Goal: Task Accomplishment & Management: Use online tool/utility

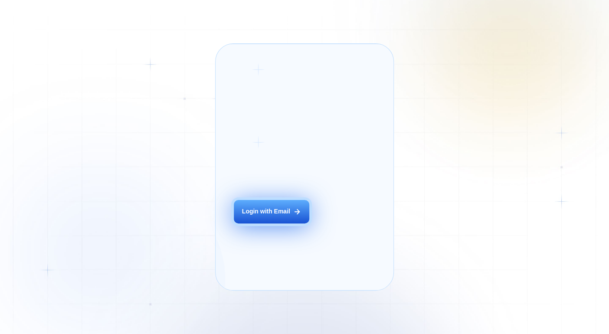
click at [283, 214] on button "Login with Email" at bounding box center [271, 211] width 75 height 23
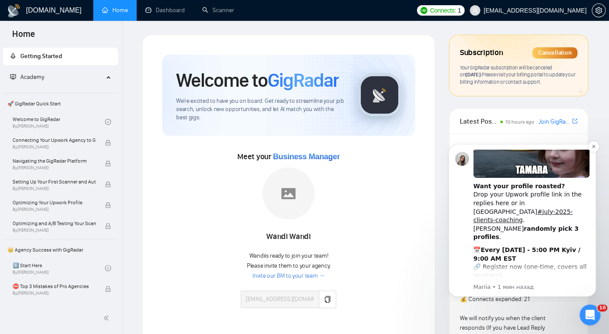
scroll to position [290, 0]
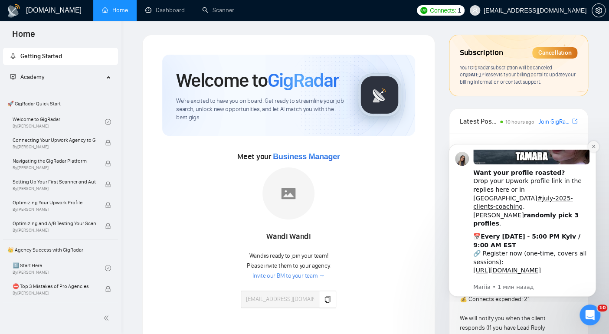
click at [593, 147] on icon "Dismiss notification" at bounding box center [593, 146] width 5 height 5
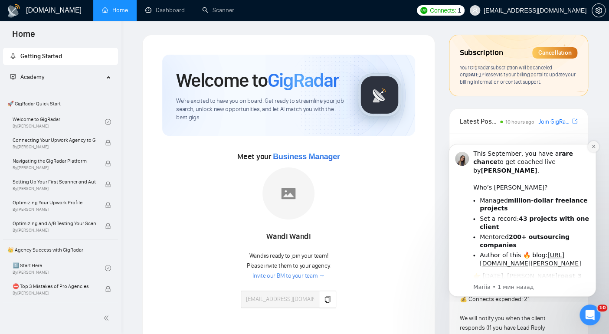
click at [589, 146] on button "Dismiss notification" at bounding box center [593, 146] width 11 height 11
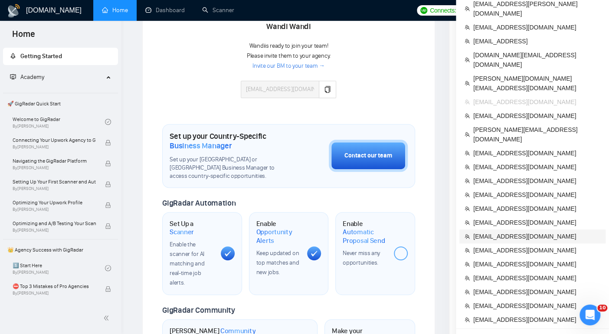
scroll to position [210, 0]
click at [491, 259] on span "[EMAIL_ADDRESS][DOMAIN_NAME]" at bounding box center [536, 264] width 127 height 10
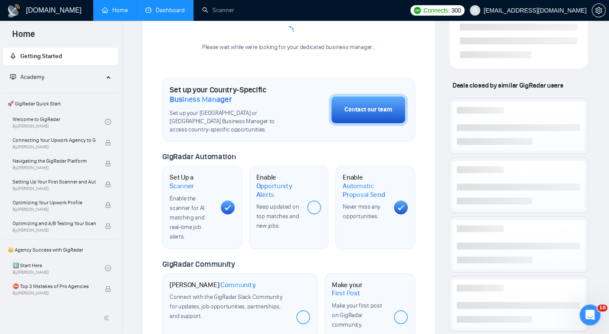
click at [168, 13] on link "Dashboard" at bounding box center [164, 10] width 39 height 7
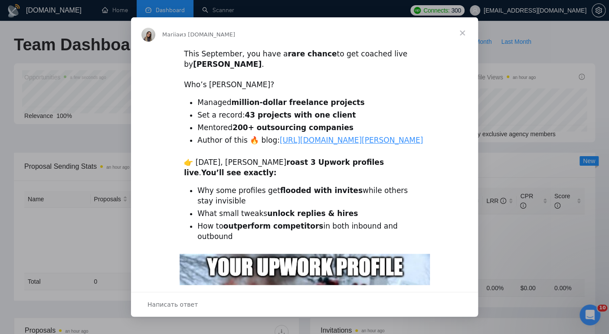
type input "[DATE]"
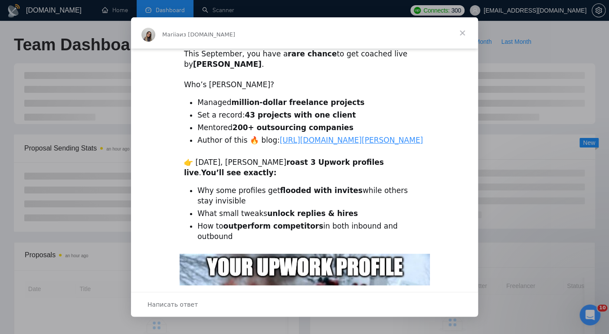
scroll to position [274, 0]
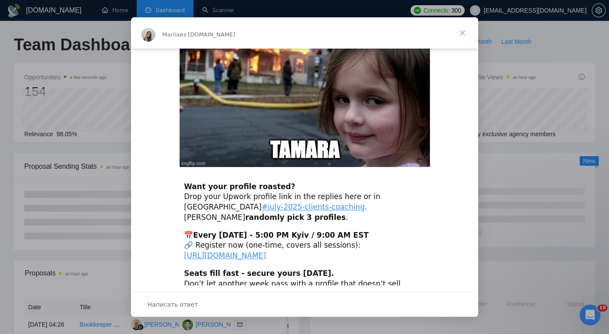
click at [464, 33] on span "Закрыть" at bounding box center [462, 32] width 31 height 31
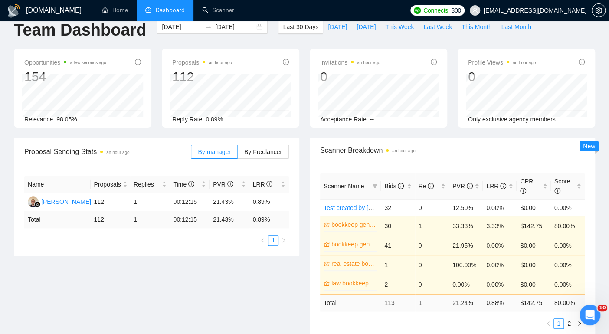
scroll to position [0, 0]
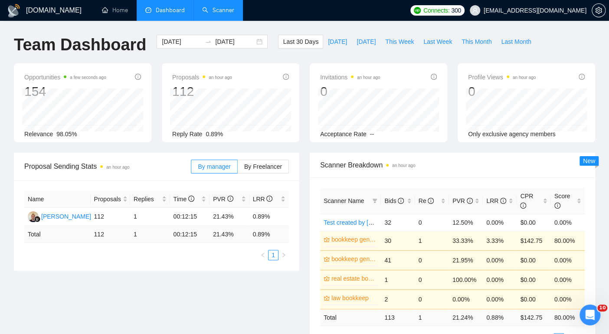
click at [220, 10] on link "Scanner" at bounding box center [218, 10] width 32 height 7
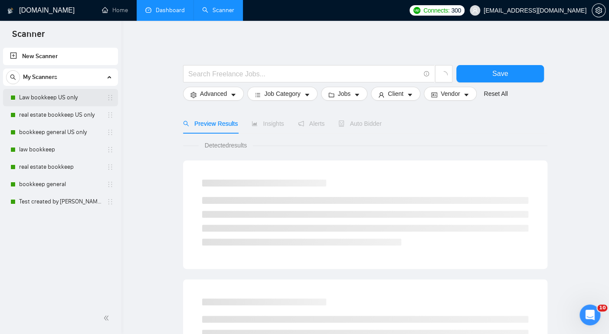
click at [58, 98] on link "Law bookkeep US only" at bounding box center [60, 97] width 82 height 17
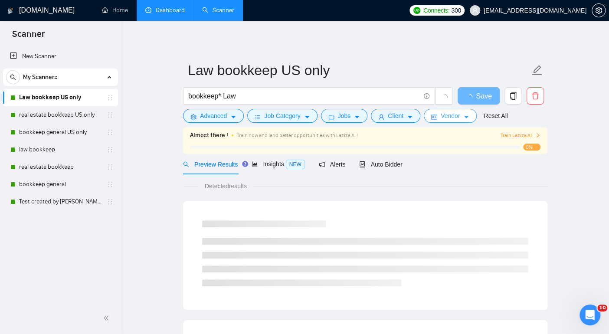
click at [452, 118] on span "Vendor" at bounding box center [450, 116] width 19 height 10
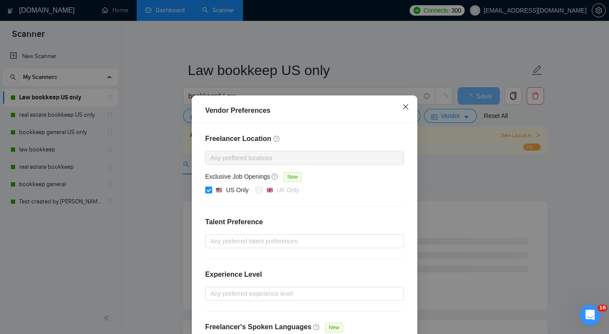
click at [406, 105] on icon "close" at bounding box center [405, 106] width 7 height 7
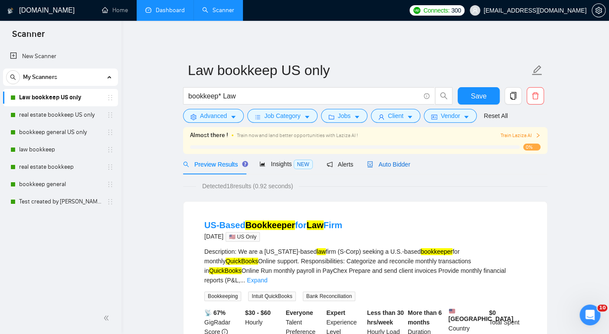
click at [399, 163] on span "Auto Bidder" at bounding box center [388, 164] width 43 height 7
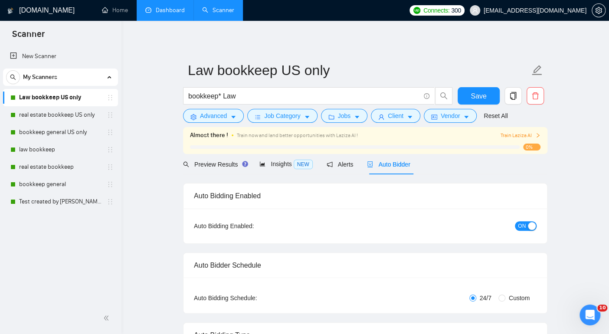
checkbox input "true"
click at [226, 117] on span "Advanced" at bounding box center [213, 116] width 27 height 10
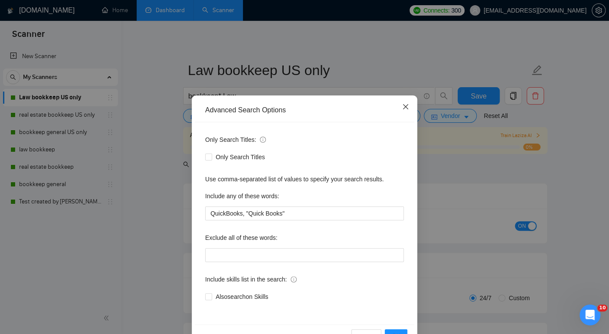
click at [410, 103] on span "Close" at bounding box center [405, 106] width 23 height 23
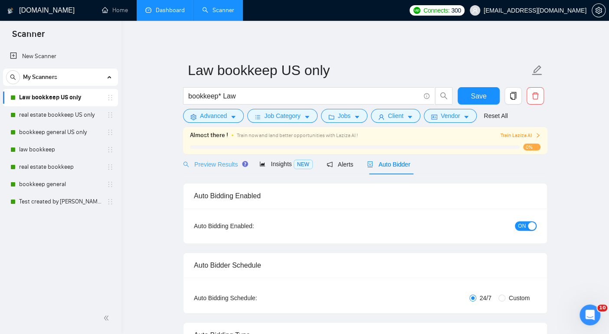
click at [62, 204] on link "Test created by [PERSON_NAME]" at bounding box center [60, 201] width 82 height 17
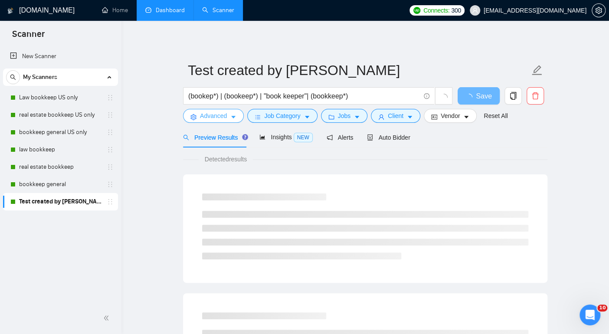
click at [232, 120] on icon "caret-down" at bounding box center [233, 117] width 6 height 6
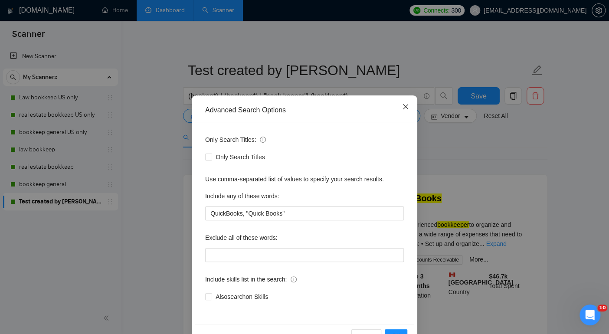
click at [401, 106] on span "Close" at bounding box center [405, 106] width 23 height 23
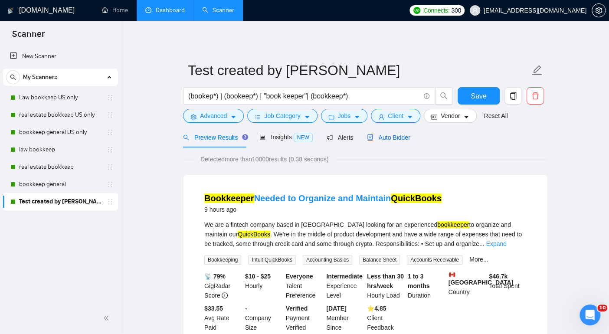
click at [395, 133] on div "Auto Bidder" at bounding box center [388, 138] width 43 height 10
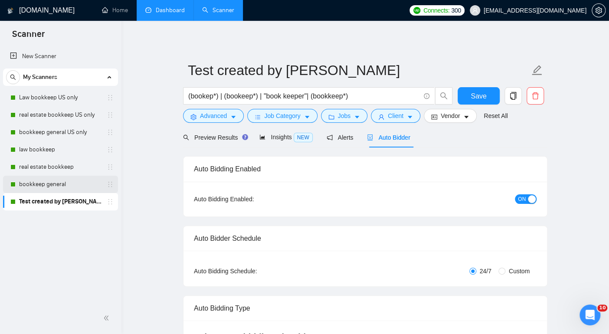
click at [44, 186] on link "bookkeep general" at bounding box center [60, 184] width 82 height 17
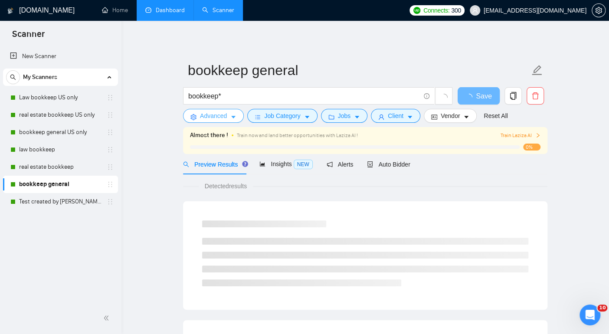
click at [224, 109] on button "Advanced" at bounding box center [213, 116] width 61 height 14
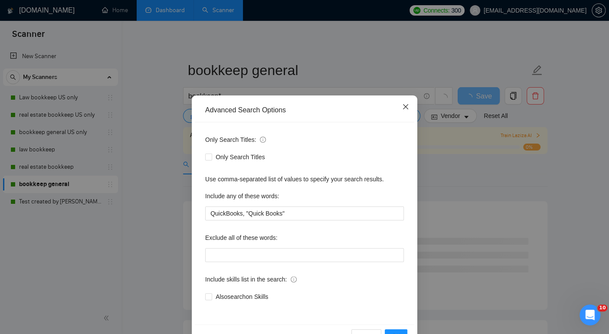
click at [409, 105] on span "Close" at bounding box center [405, 106] width 23 height 23
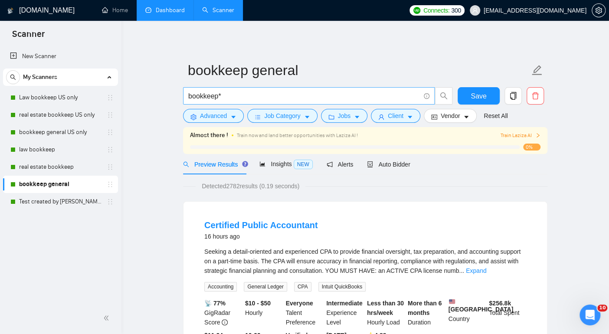
drag, startPoint x: 68, startPoint y: 163, endPoint x: 243, endPoint y: 98, distance: 187.3
click at [68, 163] on link "real estate bookkeep" at bounding box center [60, 166] width 82 height 17
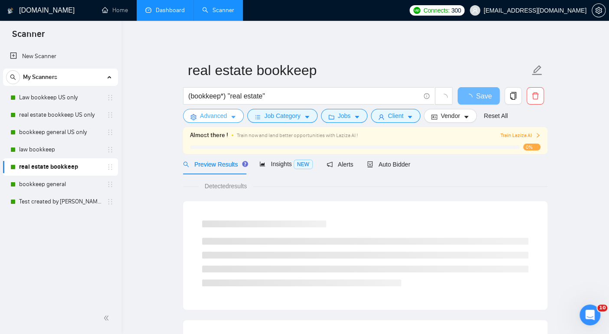
click at [235, 116] on icon "caret-down" at bounding box center [233, 117] width 4 height 3
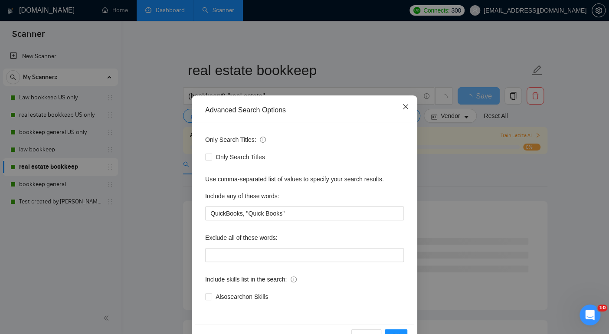
click at [406, 113] on span "Close" at bounding box center [405, 106] width 23 height 23
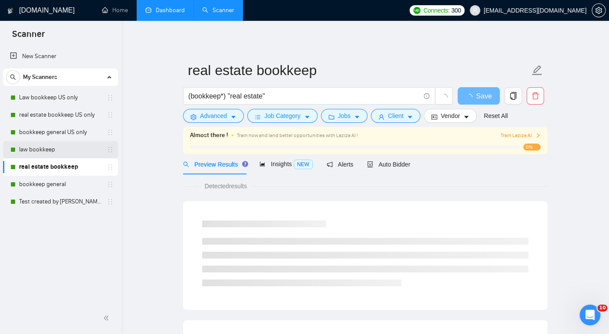
click at [30, 152] on link "law bookkeep" at bounding box center [60, 149] width 82 height 17
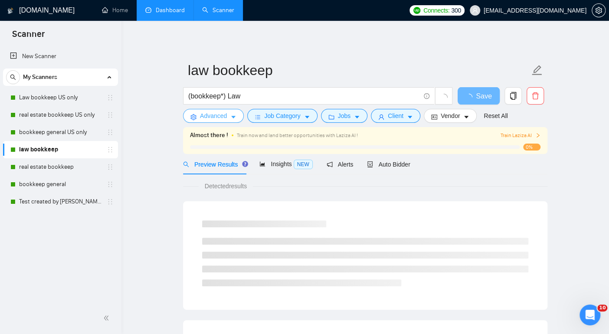
click at [228, 115] on button "Advanced" at bounding box center [213, 116] width 61 height 14
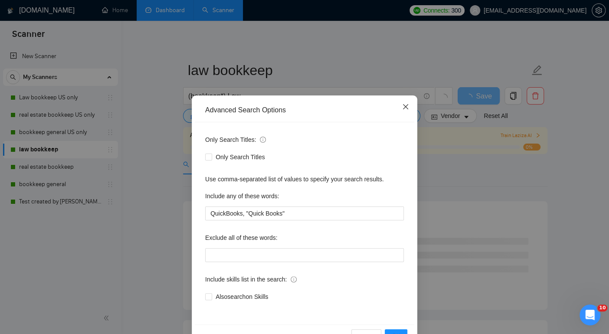
click at [413, 105] on span "Close" at bounding box center [405, 106] width 23 height 23
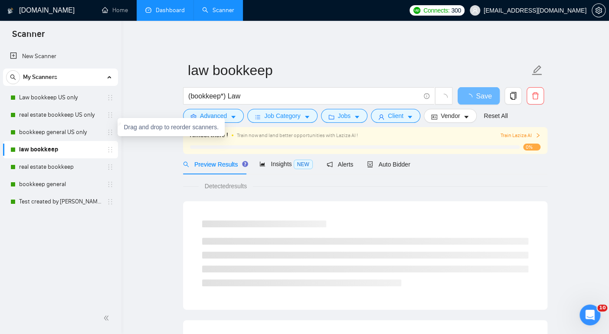
click at [68, 142] on link "law bookkeep" at bounding box center [60, 149] width 82 height 17
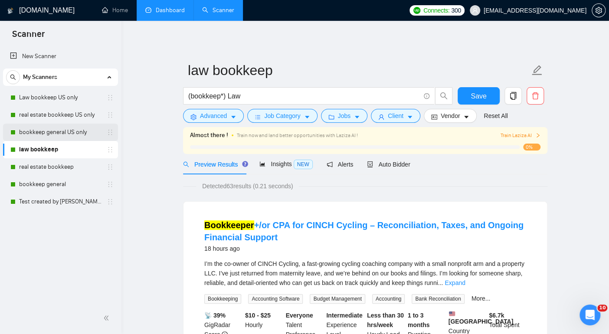
click at [65, 134] on link "bookkeep general US only" at bounding box center [60, 132] width 82 height 17
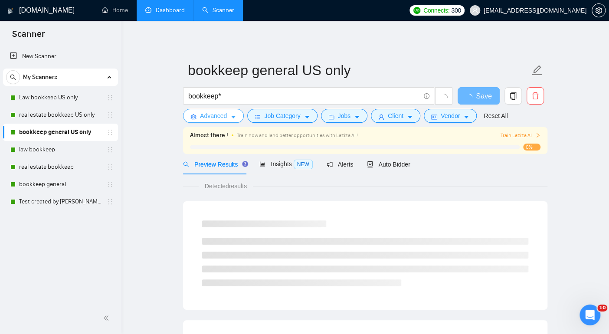
click at [227, 112] on span "Advanced" at bounding box center [213, 116] width 27 height 10
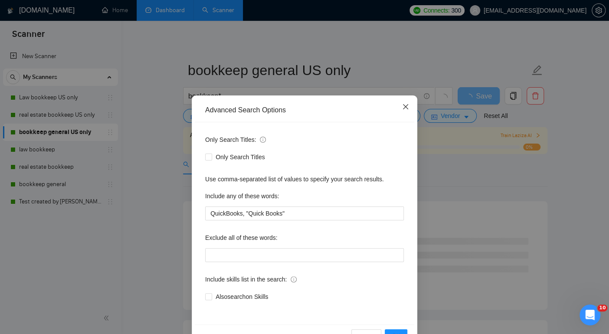
click at [398, 105] on span "Close" at bounding box center [405, 106] width 23 height 23
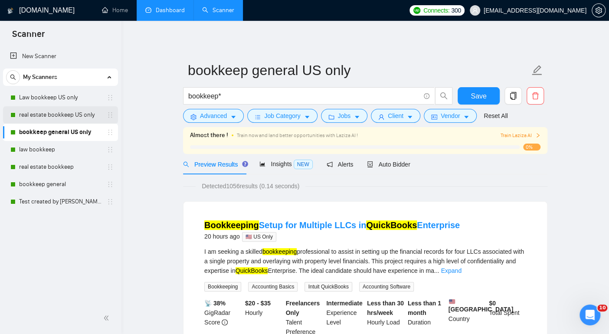
click at [83, 112] on link "real estate bookkeep US only" at bounding box center [60, 114] width 82 height 17
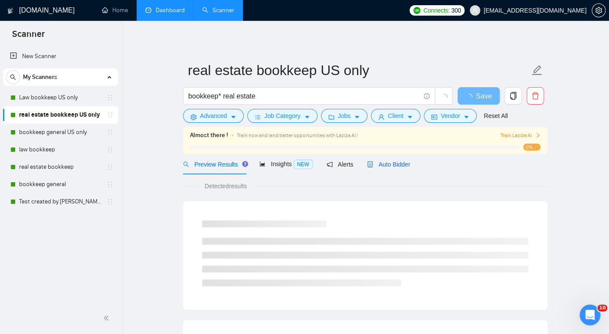
click at [394, 167] on span "Auto Bidder" at bounding box center [388, 164] width 43 height 7
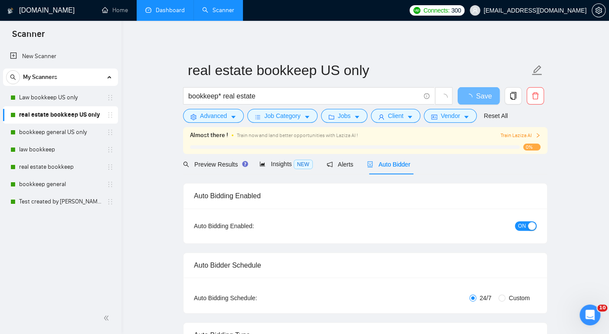
checkbox input "true"
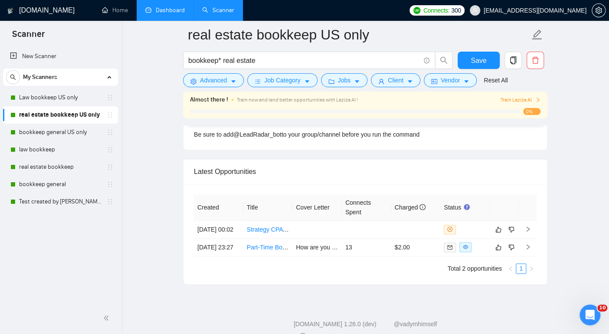
scroll to position [2206, 0]
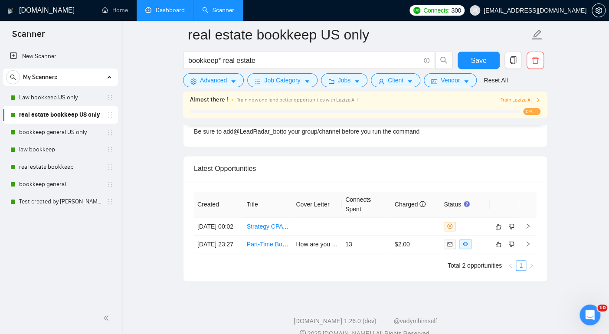
drag, startPoint x: 69, startPoint y: 96, endPoint x: 306, endPoint y: 128, distance: 238.4
click at [69, 96] on link "Law bookkeep US only" at bounding box center [60, 97] width 82 height 17
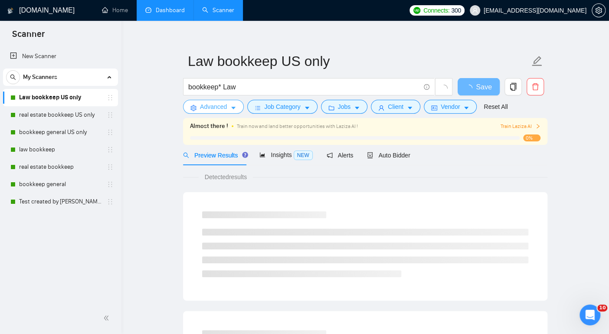
click at [223, 107] on span "Advanced" at bounding box center [213, 107] width 27 height 10
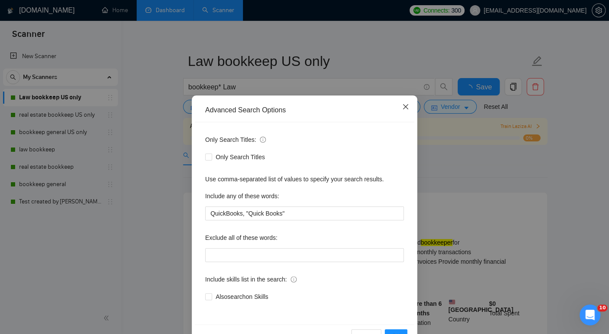
click at [406, 98] on span "Close" at bounding box center [405, 106] width 23 height 23
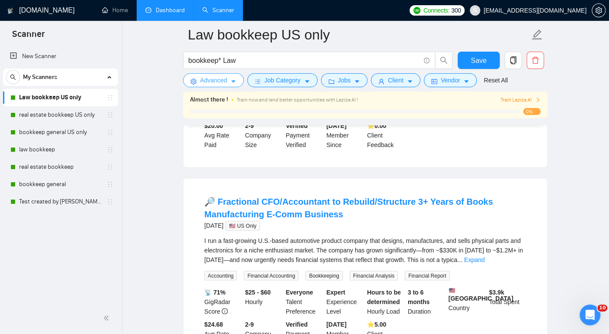
scroll to position [627, 0]
click at [484, 255] on link "Expand" at bounding box center [474, 258] width 20 height 7
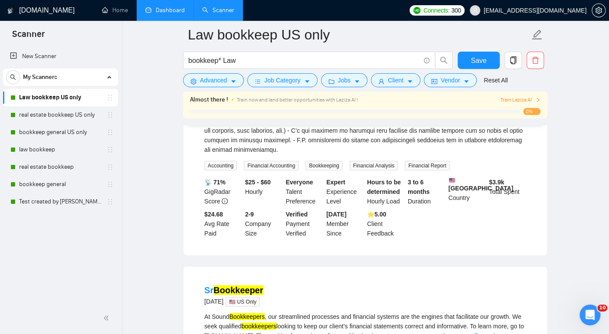
scroll to position [990, 0]
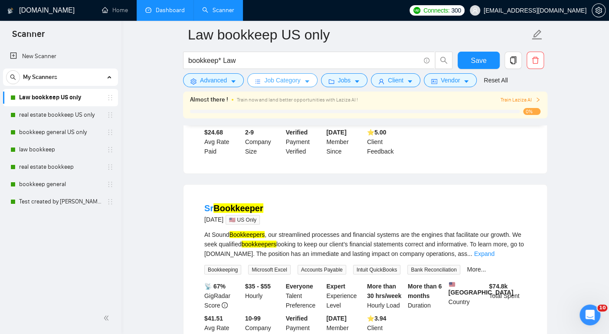
click at [282, 80] on span "Job Category" at bounding box center [282, 80] width 36 height 10
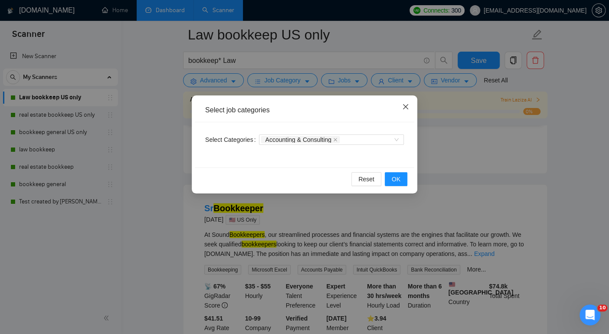
click at [404, 107] on icon "close" at bounding box center [405, 106] width 7 height 7
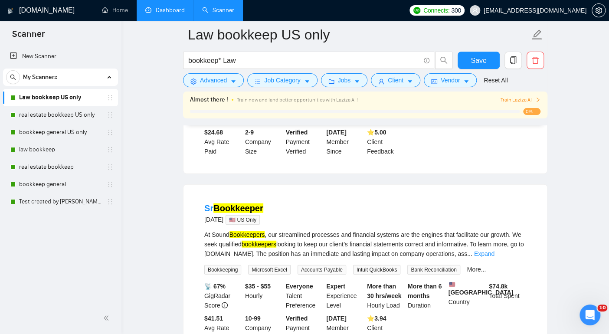
click at [59, 164] on link "real estate bookkeep" at bounding box center [60, 166] width 82 height 17
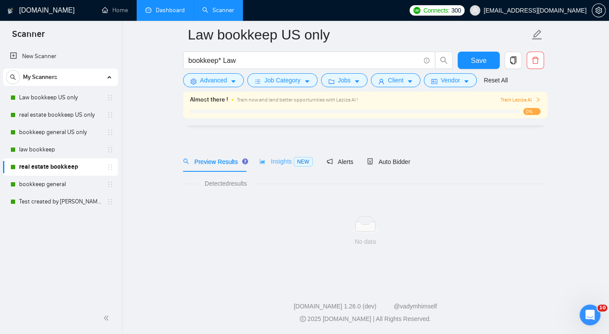
scroll to position [9, 0]
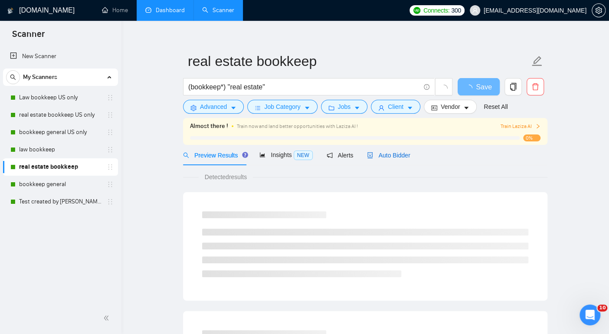
click at [392, 154] on span "Auto Bidder" at bounding box center [388, 155] width 43 height 7
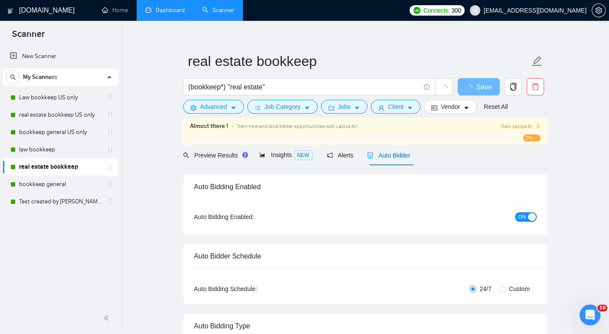
checkbox input "true"
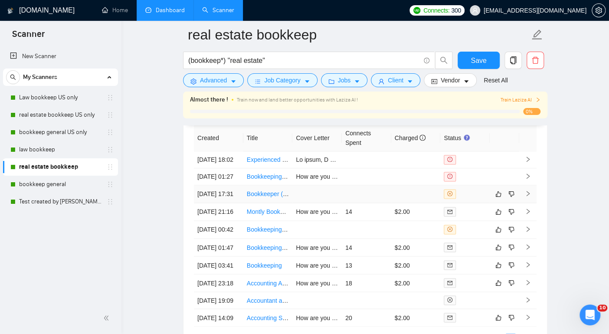
scroll to position [2291, 0]
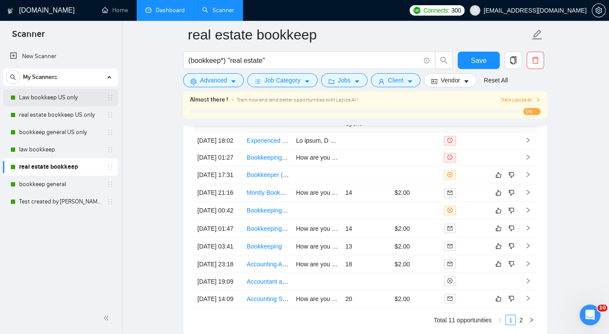
click at [61, 94] on link "Law bookkeep US only" at bounding box center [60, 97] width 82 height 17
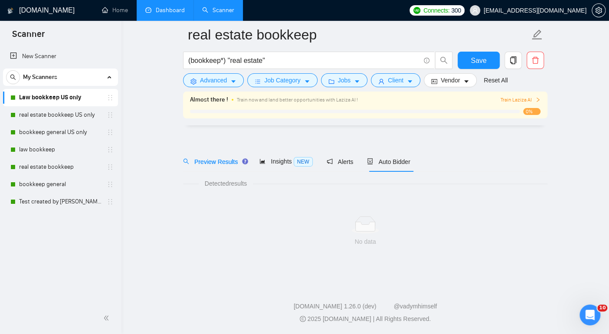
scroll to position [9, 0]
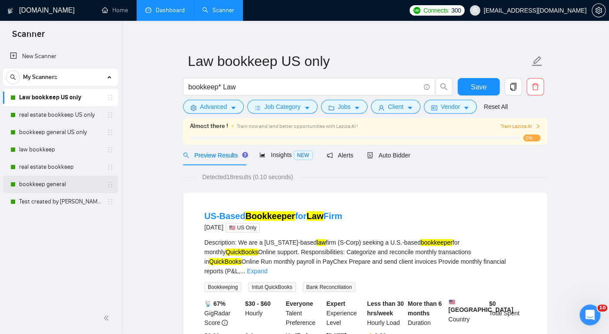
click at [39, 186] on link "bookkeep general" at bounding box center [60, 184] width 82 height 17
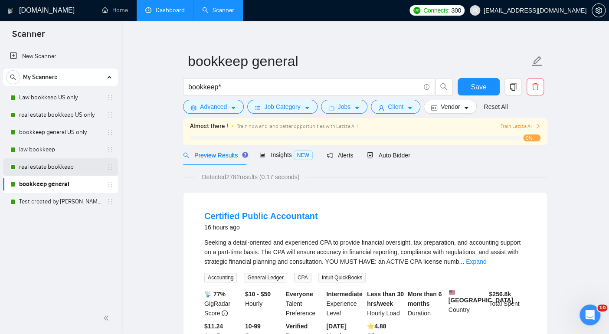
click at [54, 167] on link "real estate bookkeep" at bounding box center [60, 166] width 82 height 17
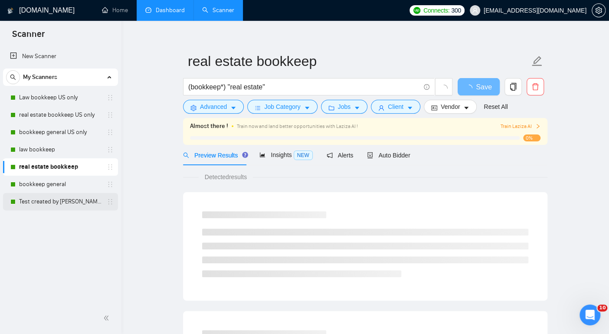
click at [61, 199] on link "Test created by [PERSON_NAME]" at bounding box center [60, 201] width 82 height 17
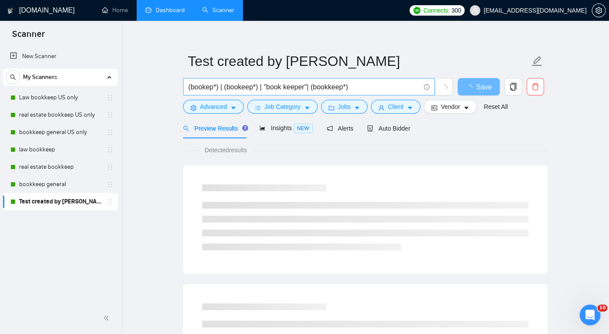
click at [265, 86] on input "(bookep*) | (bookeep*) | "book keeper"| (bookkeep*)" at bounding box center [304, 87] width 232 height 11
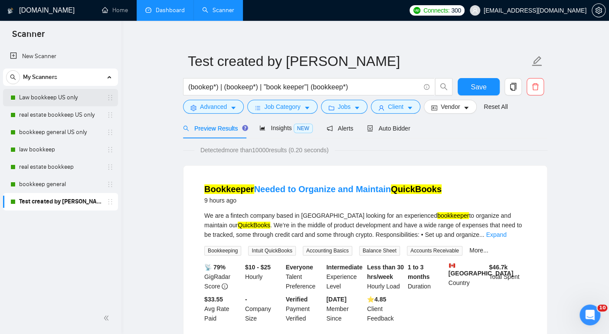
click at [51, 95] on link "Law bookkeep US only" at bounding box center [60, 97] width 82 height 17
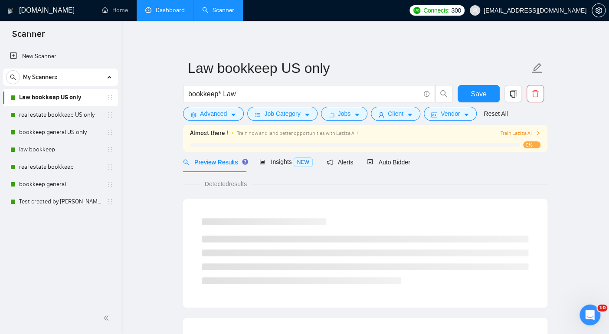
scroll to position [9, 0]
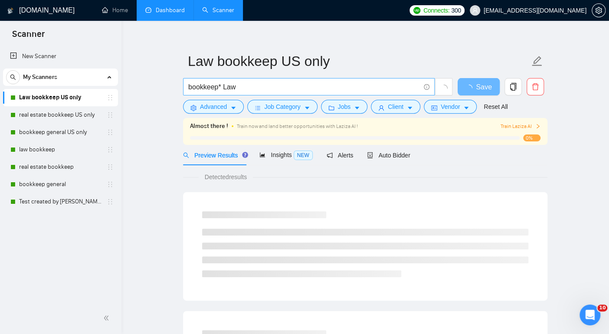
click at [195, 85] on input "bookkeep* Law" at bounding box center [304, 87] width 232 height 11
paste input "(bookep*) | (bookeep*) | "book keeper"| (bookkeep*)"
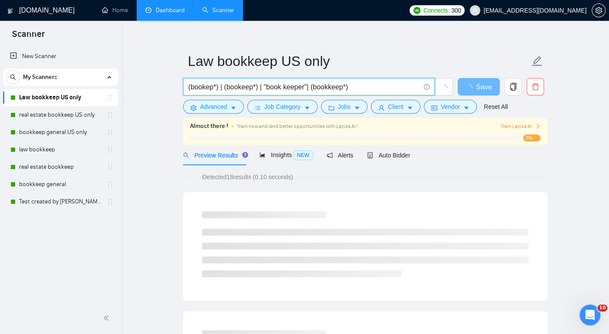
click at [188, 88] on input "(bookep*) | (bookeep*) | "book keeper"| (bookkeep*)" at bounding box center [304, 87] width 232 height 11
click at [361, 88] on input "((bookep*) | (bookeep*) | "book keeper"| (bookkeep*)" at bounding box center [304, 87] width 232 height 11
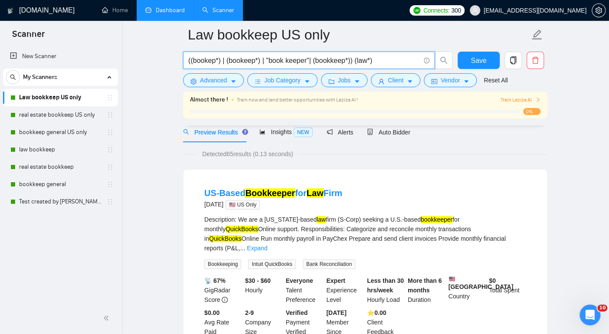
scroll to position [41, 0]
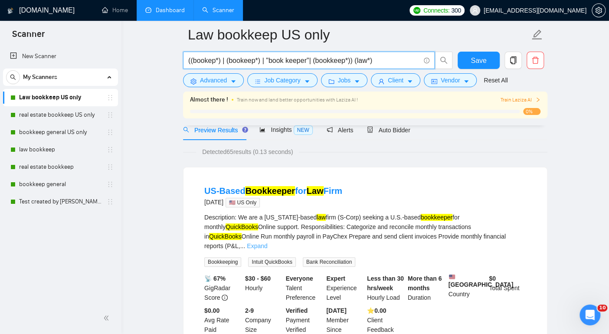
type input "((bookep*) | (bookeep*) | "book keeper"| (bookkeep*)) (law*)"
click at [267, 242] on link "Expand" at bounding box center [257, 245] width 20 height 7
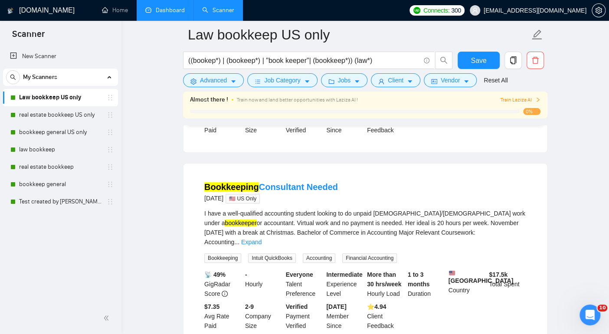
scroll to position [259, 0]
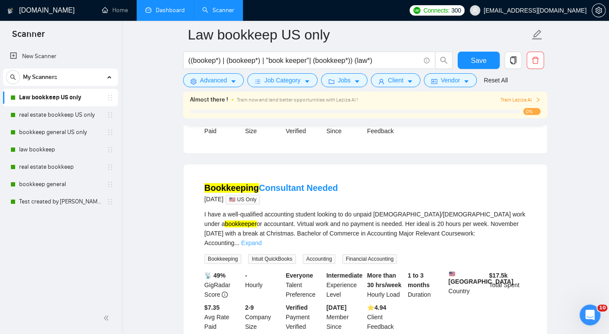
click at [261, 240] on link "Expand" at bounding box center [251, 242] width 20 height 7
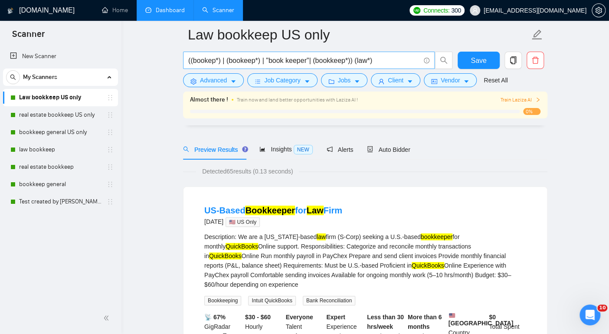
scroll to position [0, 0]
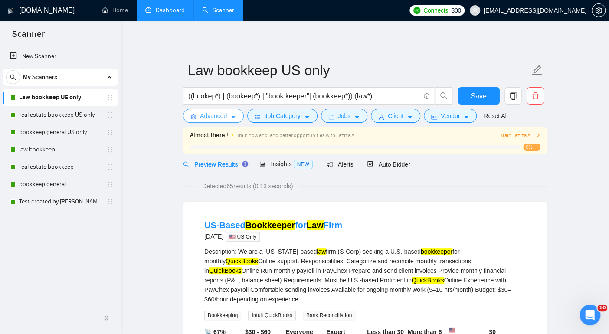
click at [225, 112] on span "Advanced" at bounding box center [213, 116] width 27 height 10
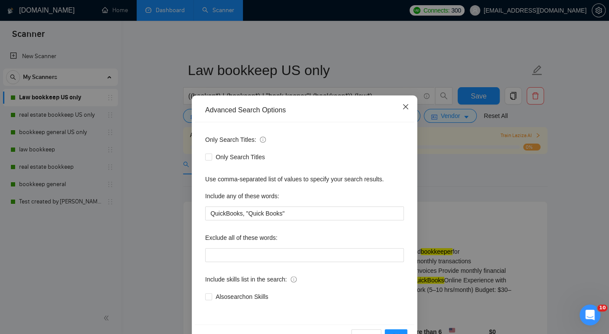
click at [408, 106] on icon "close" at bounding box center [405, 106] width 7 height 7
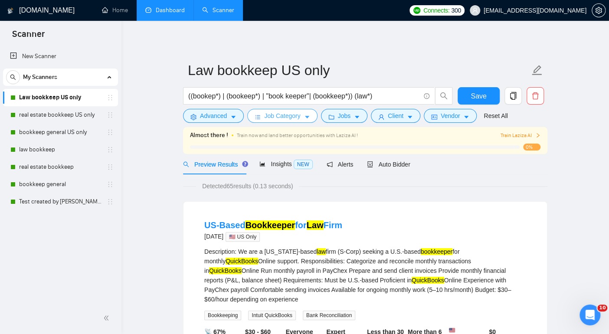
click at [300, 120] on span "Job Category" at bounding box center [282, 116] width 36 height 10
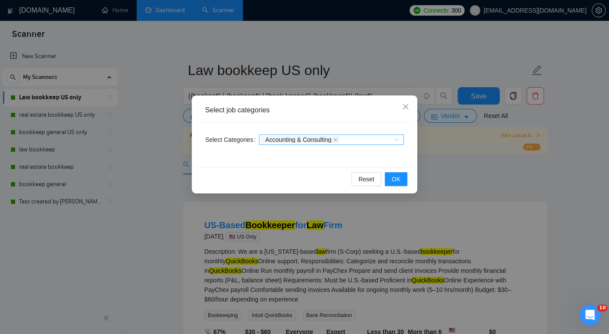
click at [369, 137] on div "Accounting & Consulting" at bounding box center [327, 139] width 132 height 9
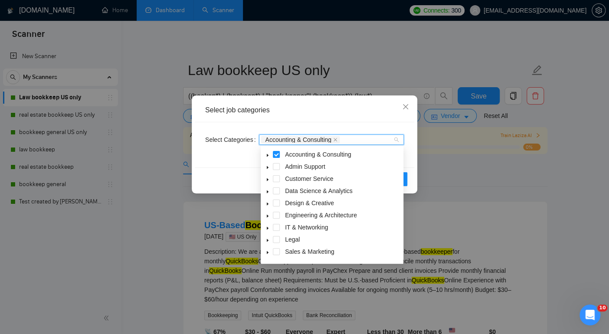
click at [266, 155] on icon "caret-down" at bounding box center [267, 155] width 4 height 4
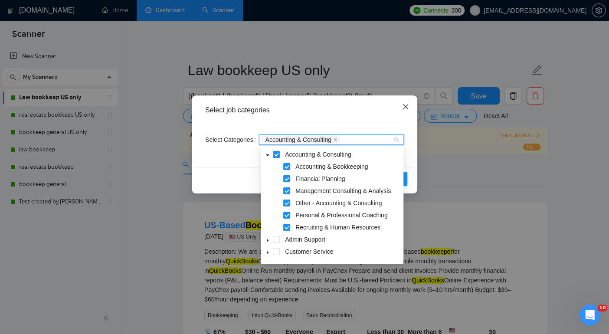
click at [400, 108] on span "Close" at bounding box center [405, 106] width 23 height 23
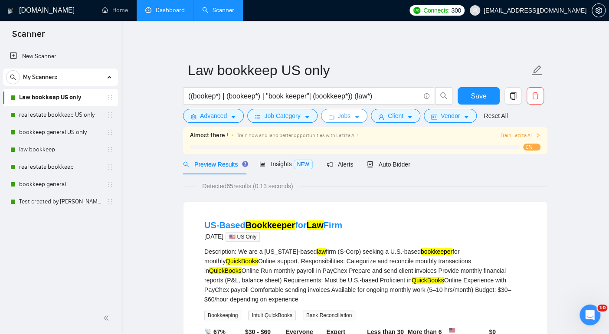
click at [363, 112] on button "Jobs" at bounding box center [344, 116] width 47 height 14
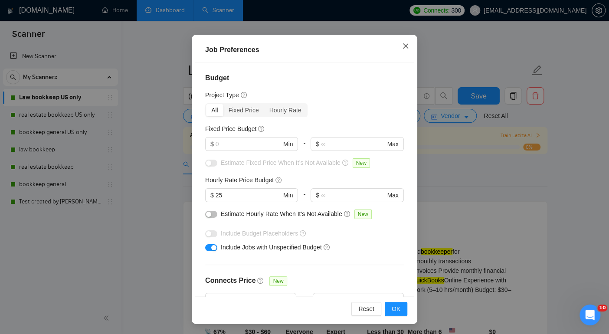
click at [408, 44] on icon "close" at bounding box center [405, 45] width 7 height 7
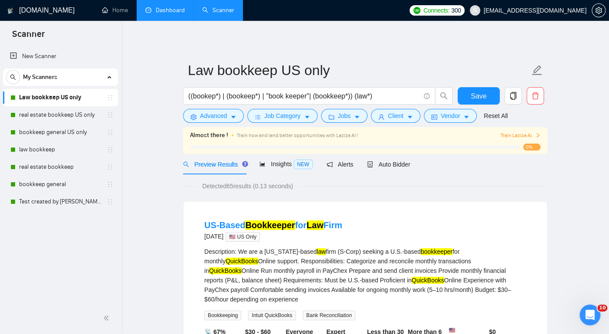
scroll to position [17, 0]
click at [400, 115] on span "Client" at bounding box center [396, 116] width 16 height 10
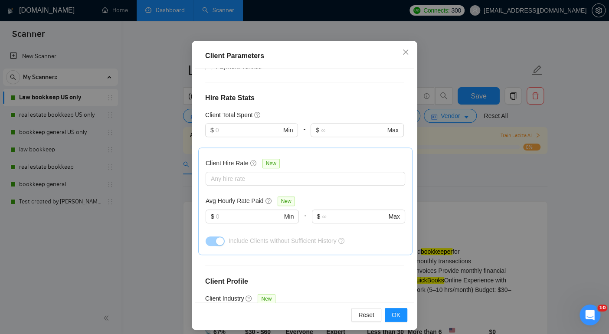
scroll to position [0, 0]
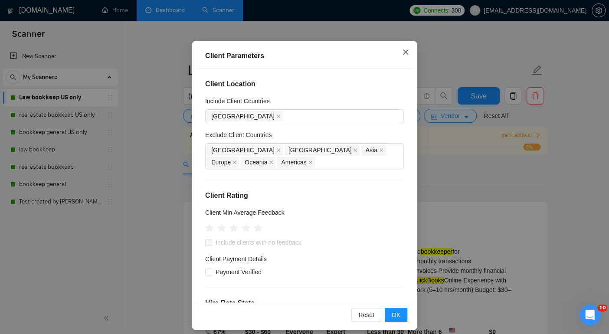
click at [405, 50] on icon "close" at bounding box center [405, 52] width 7 height 7
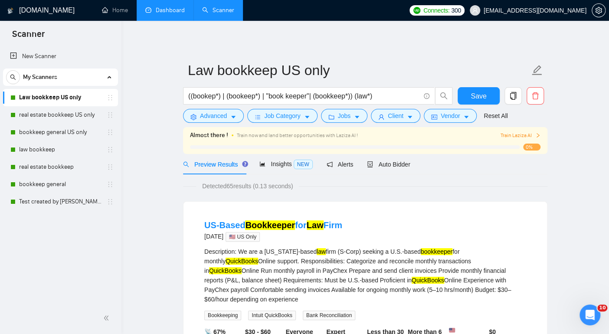
scroll to position [17, 0]
click at [456, 115] on span "Vendor" at bounding box center [450, 116] width 19 height 10
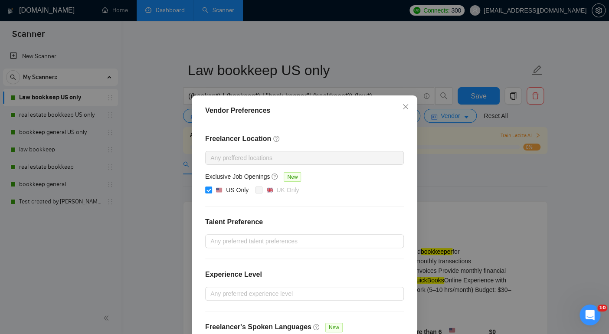
scroll to position [67, 0]
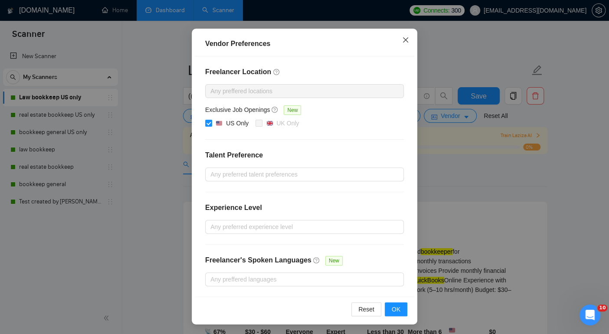
click at [404, 41] on icon "close" at bounding box center [405, 39] width 5 height 5
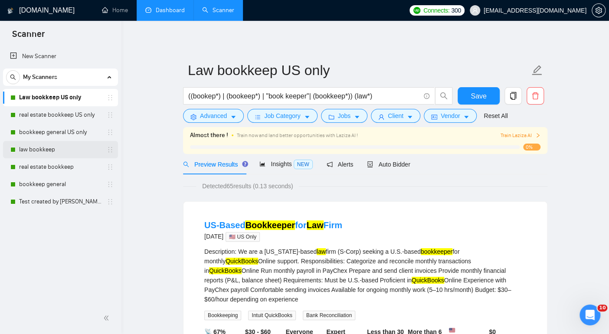
click at [77, 152] on link "law bookkeep" at bounding box center [60, 149] width 82 height 17
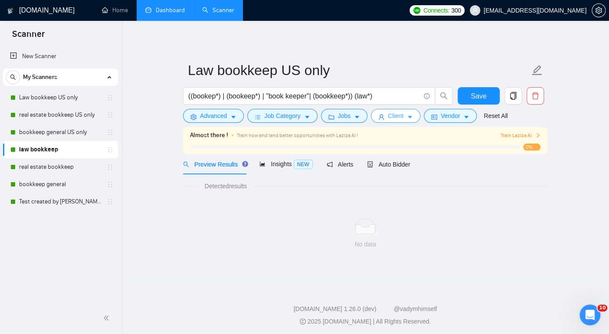
click at [412, 116] on icon "caret-down" at bounding box center [410, 117] width 4 height 3
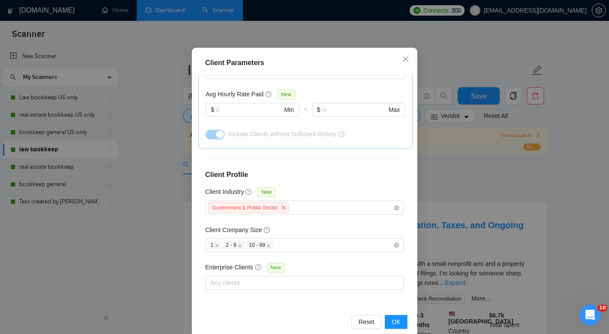
scroll to position [57, 0]
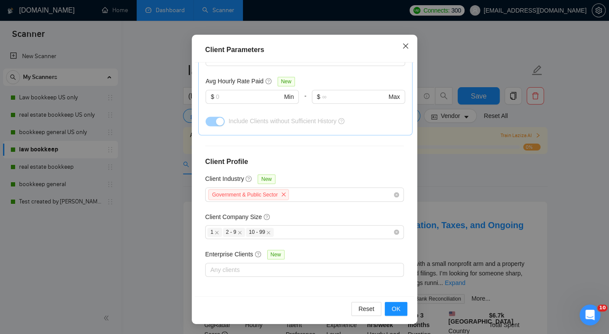
click at [405, 46] on icon "close" at bounding box center [405, 45] width 5 height 5
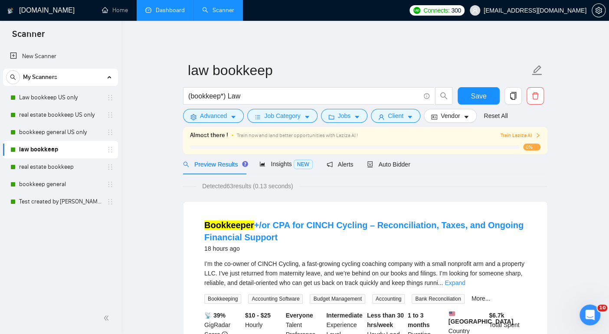
scroll to position [17, 0]
click at [293, 162] on span "Insights NEW" at bounding box center [285, 163] width 53 height 7
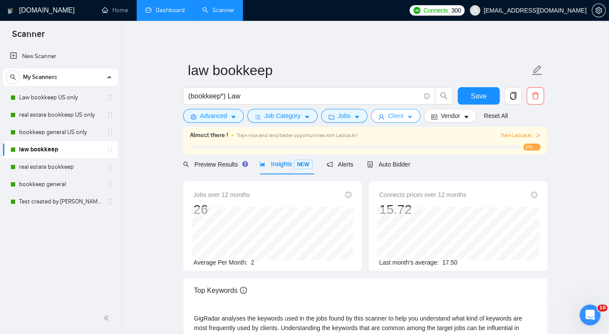
click at [388, 117] on button "Client" at bounding box center [395, 116] width 49 height 14
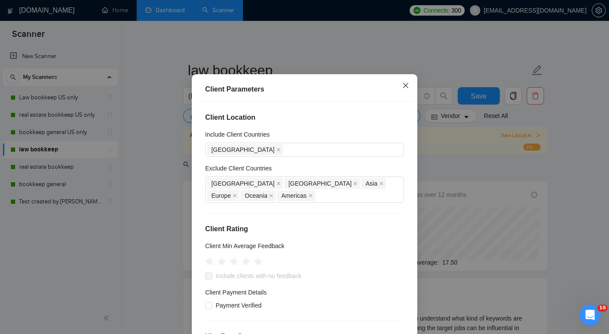
click at [407, 89] on icon "close" at bounding box center [405, 85] width 7 height 7
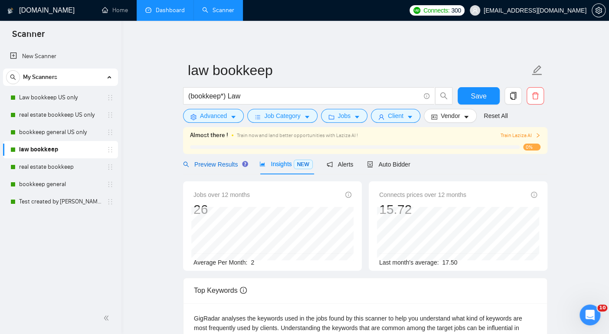
click at [222, 164] on span "Preview Results" at bounding box center [214, 164] width 62 height 7
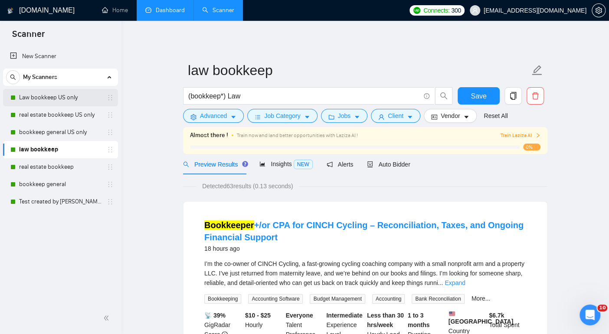
click at [68, 96] on link "Law bookkeep US only" at bounding box center [60, 97] width 82 height 17
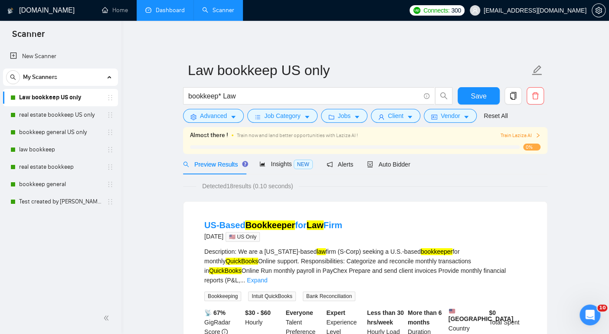
click at [68, 184] on link "bookkeep general" at bounding box center [60, 184] width 82 height 17
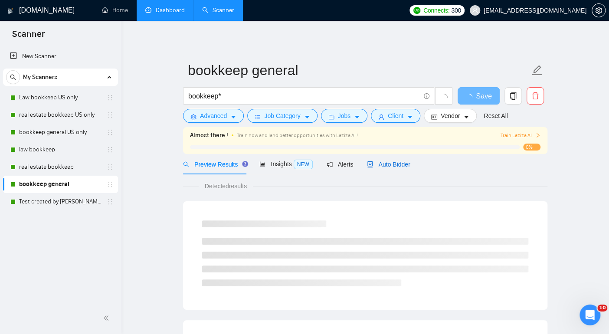
click at [407, 164] on span "Auto Bidder" at bounding box center [388, 164] width 43 height 7
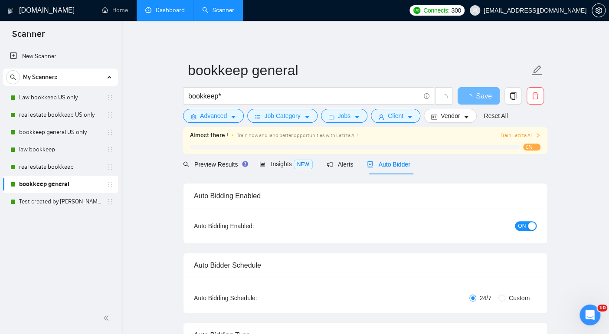
checkbox input "true"
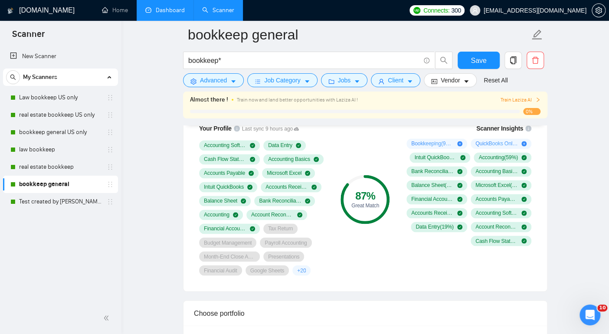
scroll to position [606, 0]
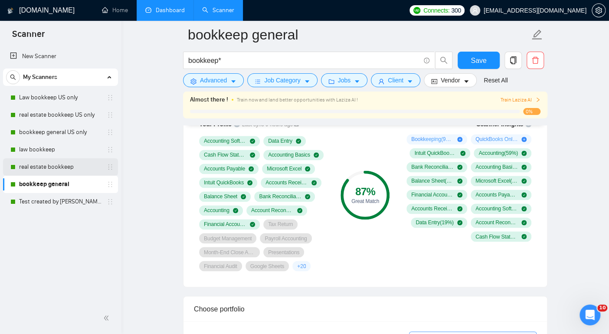
click at [64, 167] on link "real estate bookkeep" at bounding box center [60, 166] width 82 height 17
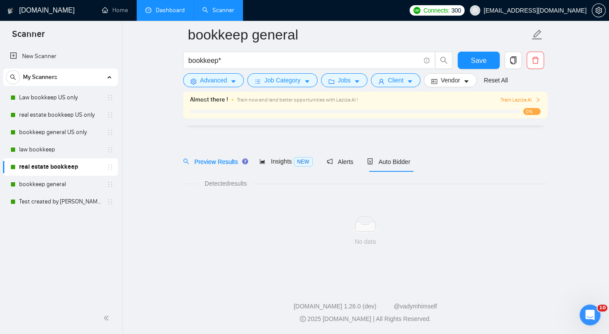
scroll to position [9, 0]
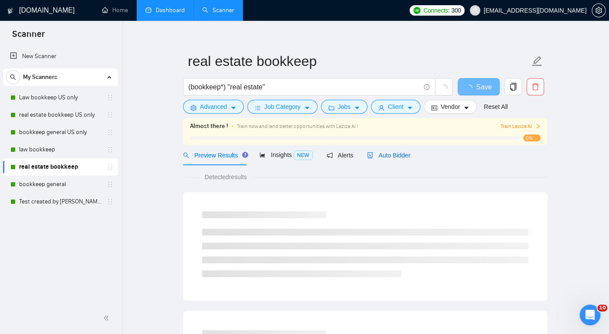
click at [409, 152] on span "Auto Bidder" at bounding box center [388, 155] width 43 height 7
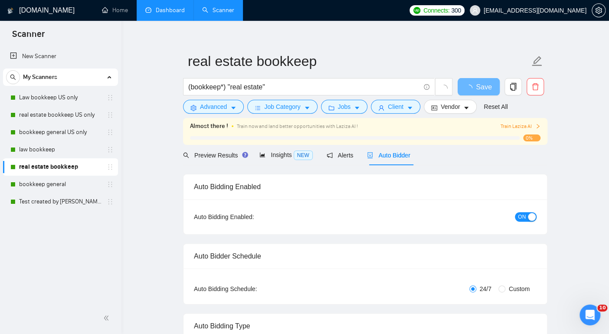
checkbox input "true"
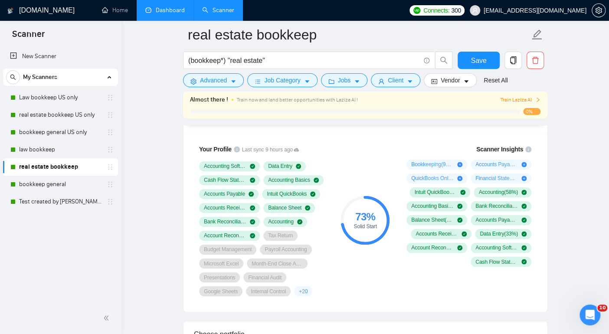
scroll to position [579, 0]
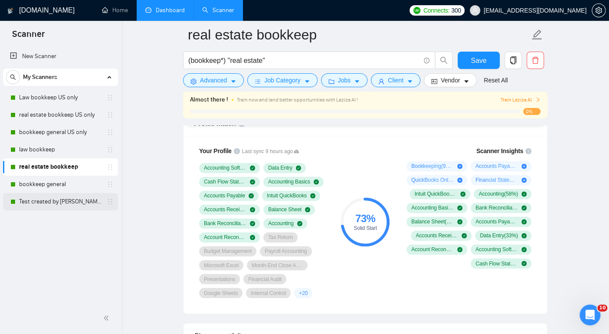
click at [48, 201] on link "Test created by [PERSON_NAME]" at bounding box center [60, 201] width 82 height 17
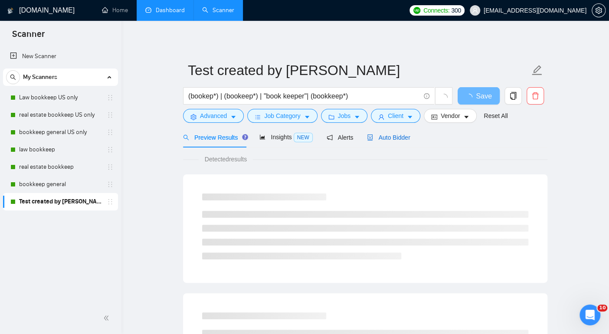
click at [399, 138] on span "Auto Bidder" at bounding box center [388, 137] width 43 height 7
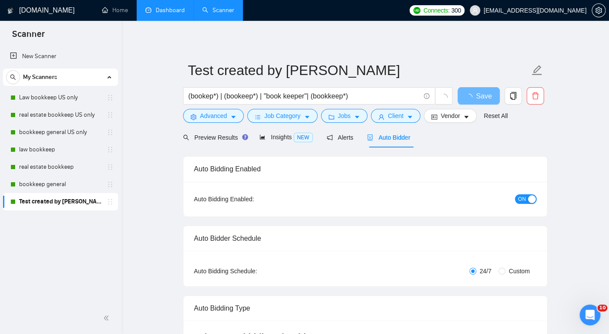
checkbox input "true"
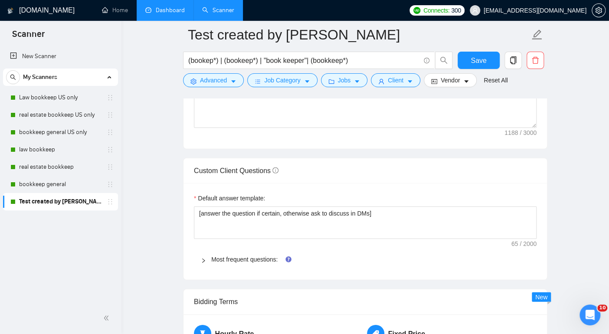
scroll to position [1158, 0]
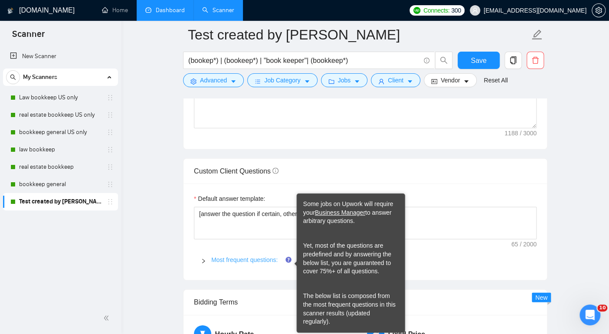
click at [274, 259] on link "Most frequent questions:" at bounding box center [244, 259] width 66 height 7
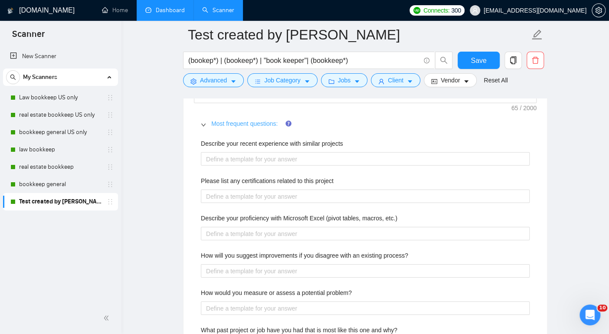
scroll to position [1285, 0]
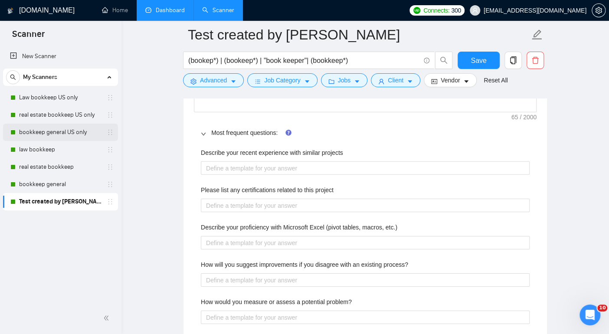
click at [59, 124] on link "bookkeep general US only" at bounding box center [60, 132] width 82 height 17
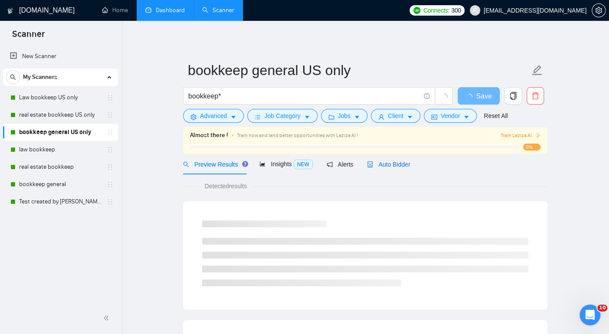
click at [381, 161] on span "Auto Bidder" at bounding box center [388, 164] width 43 height 7
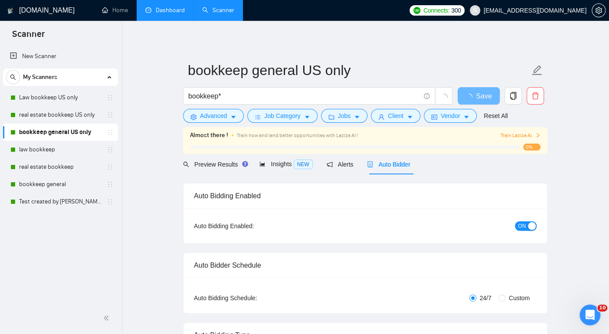
checkbox input "true"
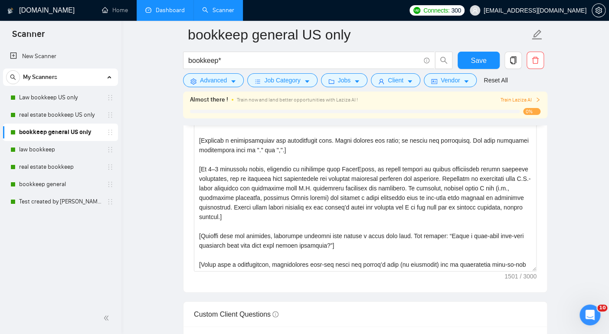
scroll to position [10, 0]
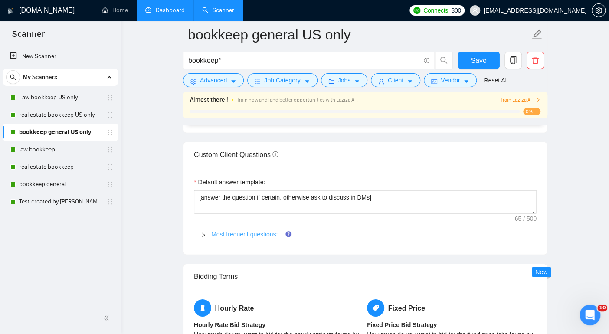
click at [266, 238] on link "Most frequent questions:" at bounding box center [244, 234] width 66 height 7
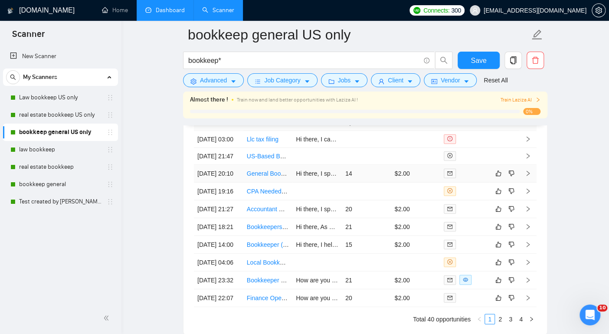
scroll to position [2728, 0]
click at [49, 204] on link "Test created by [PERSON_NAME]" at bounding box center [60, 201] width 82 height 17
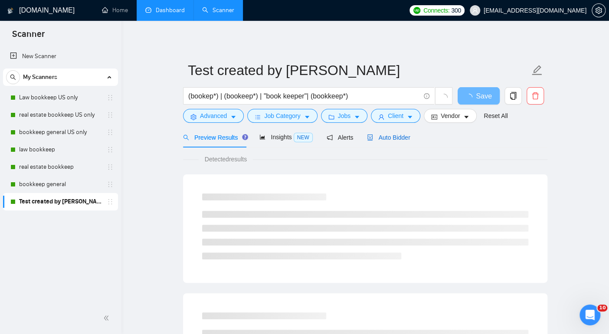
click at [392, 137] on span "Auto Bidder" at bounding box center [388, 137] width 43 height 7
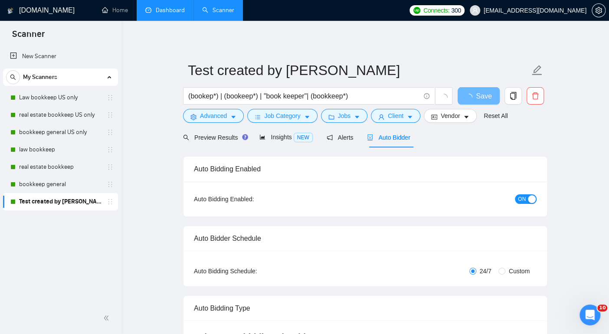
checkbox input "true"
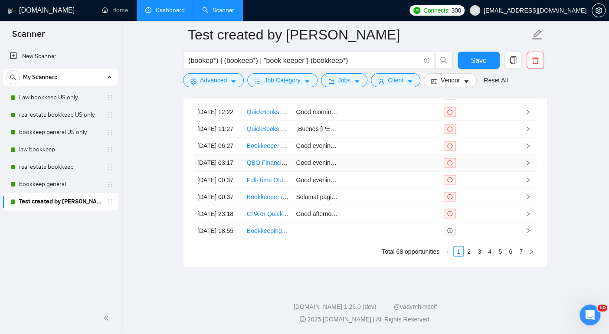
scroll to position [2434, 0]
click at [474, 253] on link "3" at bounding box center [479, 251] width 10 height 10
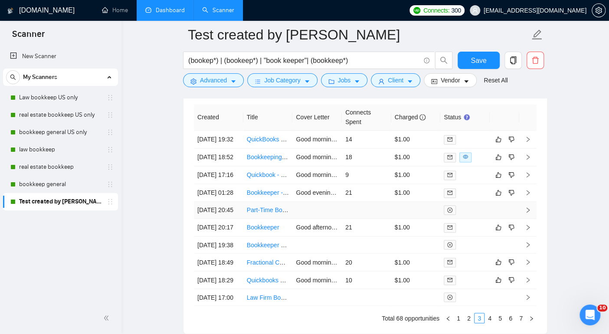
scroll to position [2266, 0]
